Goal: Task Accomplishment & Management: Use online tool/utility

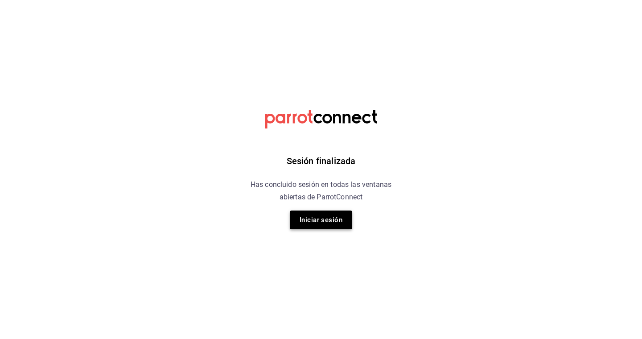
click at [318, 226] on button "Iniciar sesión" at bounding box center [321, 219] width 62 height 19
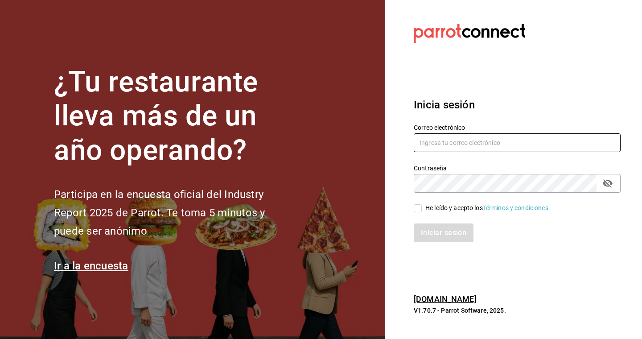
type input "mochomos.puebla@grupocosteno.com"
click at [419, 209] on input "He leído y acepto los Términos y condiciones." at bounding box center [418, 208] width 8 height 8
checkbox input "true"
click at [435, 236] on button "Iniciar sesión" at bounding box center [444, 232] width 61 height 19
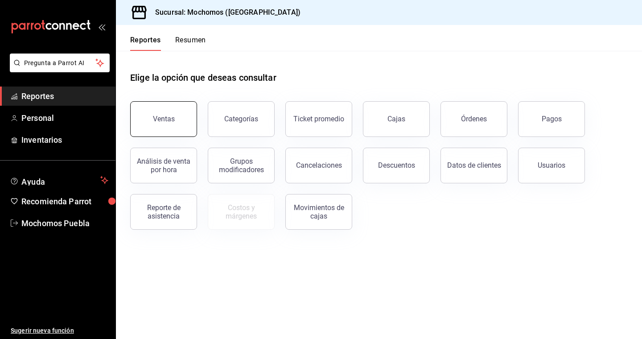
click at [185, 123] on button "Ventas" at bounding box center [163, 119] width 67 height 36
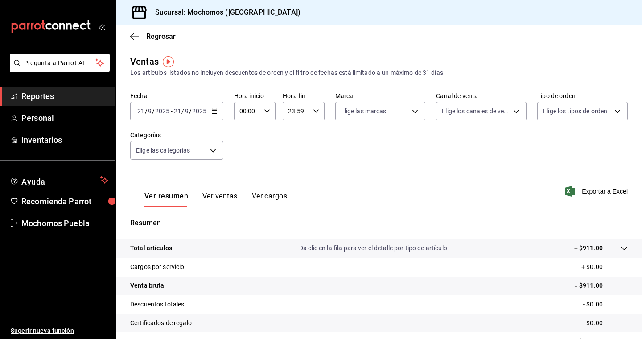
click at [258, 117] on input "00:00" at bounding box center [247, 111] width 26 height 18
click at [243, 170] on span "05" at bounding box center [243, 167] width 7 height 7
type input "05:00"
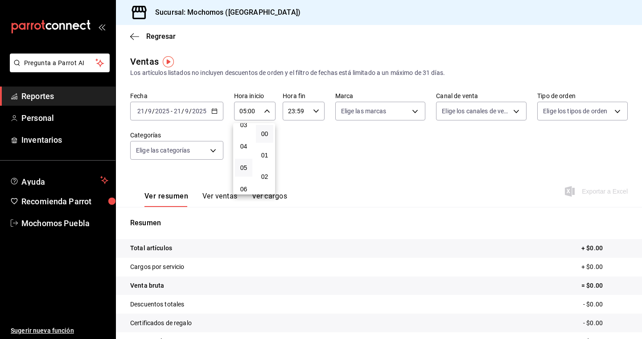
click at [214, 111] on div at bounding box center [321, 169] width 642 height 339
click at [214, 111] on \(Stroke\) "button" at bounding box center [214, 110] width 5 height 0
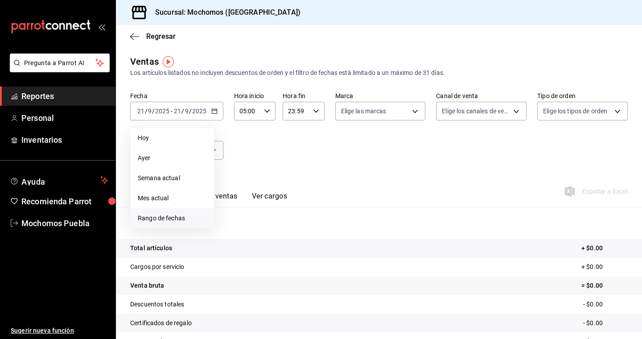
click at [163, 215] on span "Rango de fechas" at bounding box center [172, 218] width 69 height 9
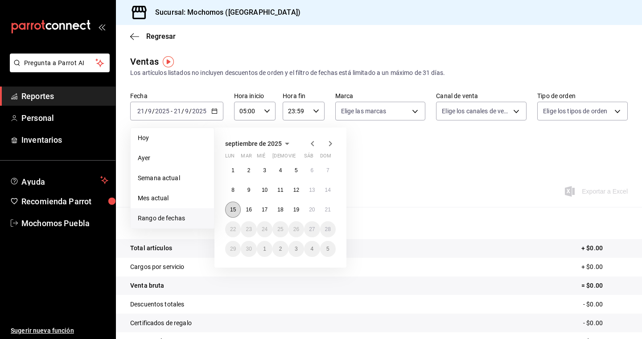
click at [231, 211] on abbr "15" at bounding box center [233, 209] width 6 height 6
click at [329, 211] on abbr "21" at bounding box center [328, 209] width 6 height 6
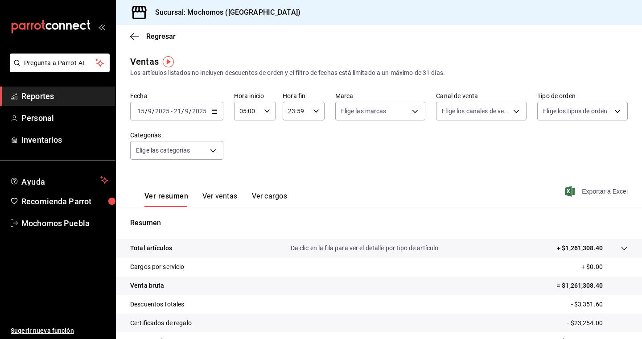
click at [595, 192] on span "Exportar a Excel" at bounding box center [597, 191] width 61 height 11
